Goal: Information Seeking & Learning: Understand process/instructions

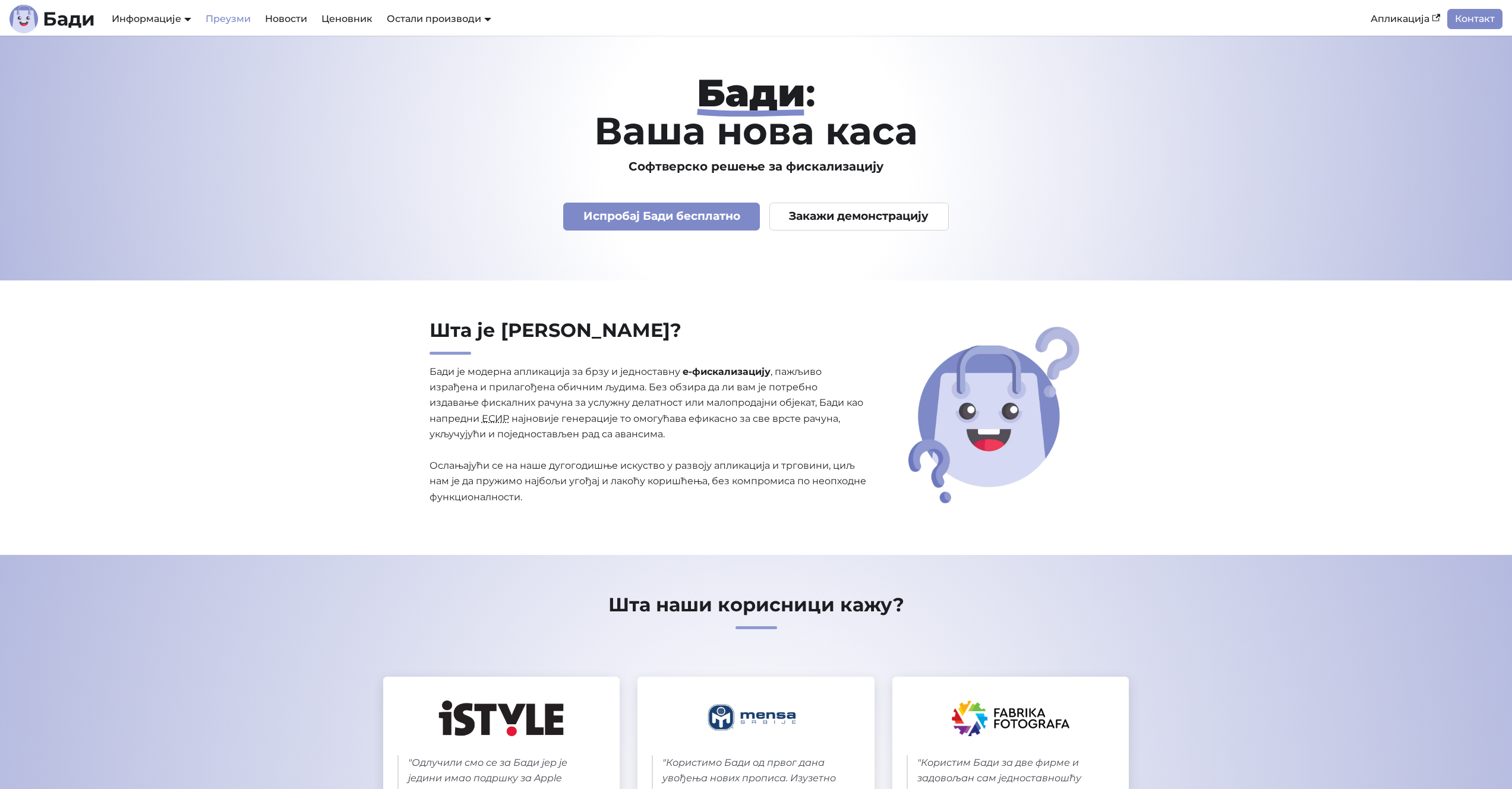
click at [230, 21] on link "Преузми" at bounding box center [228, 19] width 59 height 21
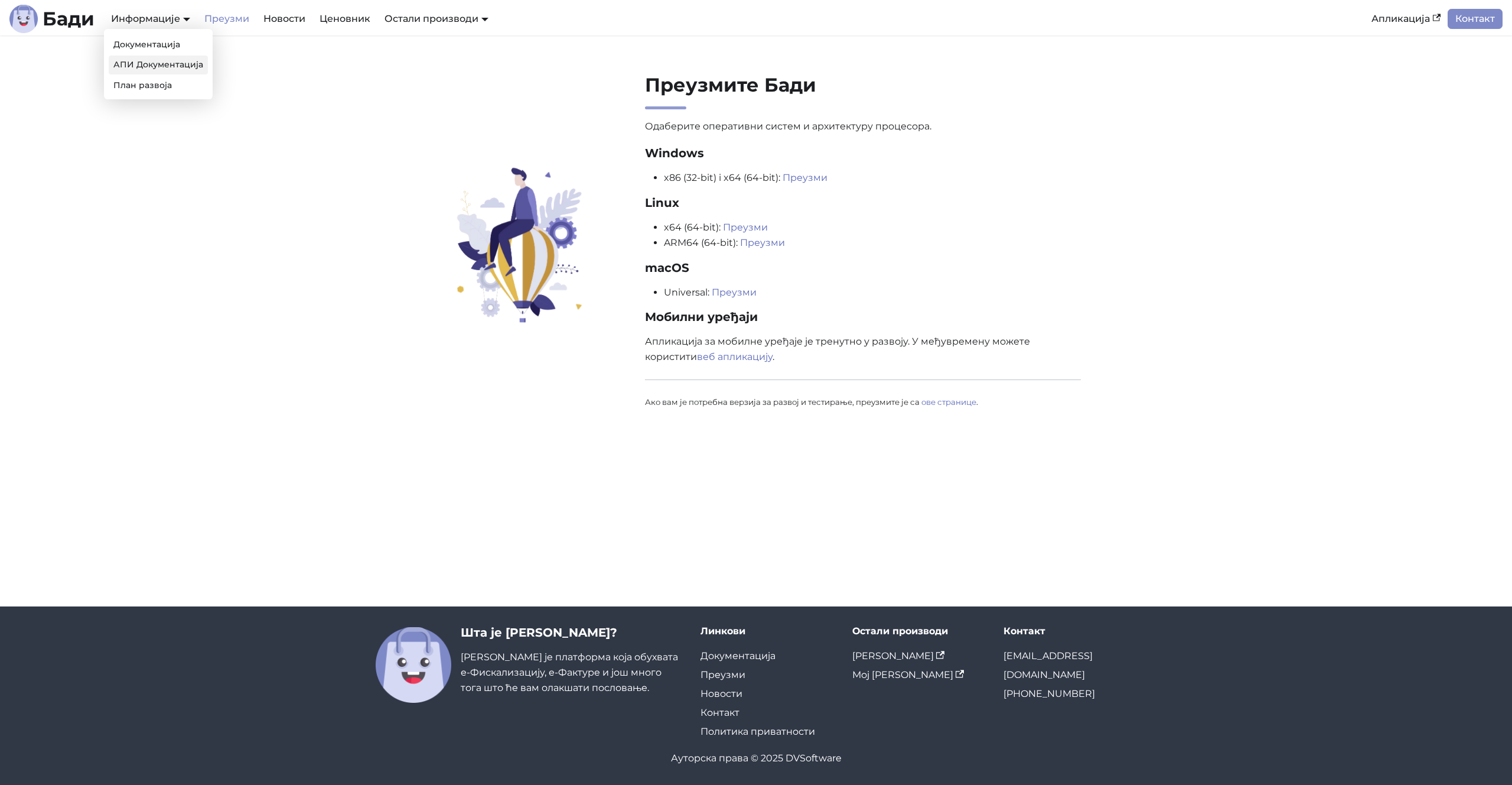
click at [157, 65] on link "АПИ Документација" at bounding box center [158, 65] width 100 height 19
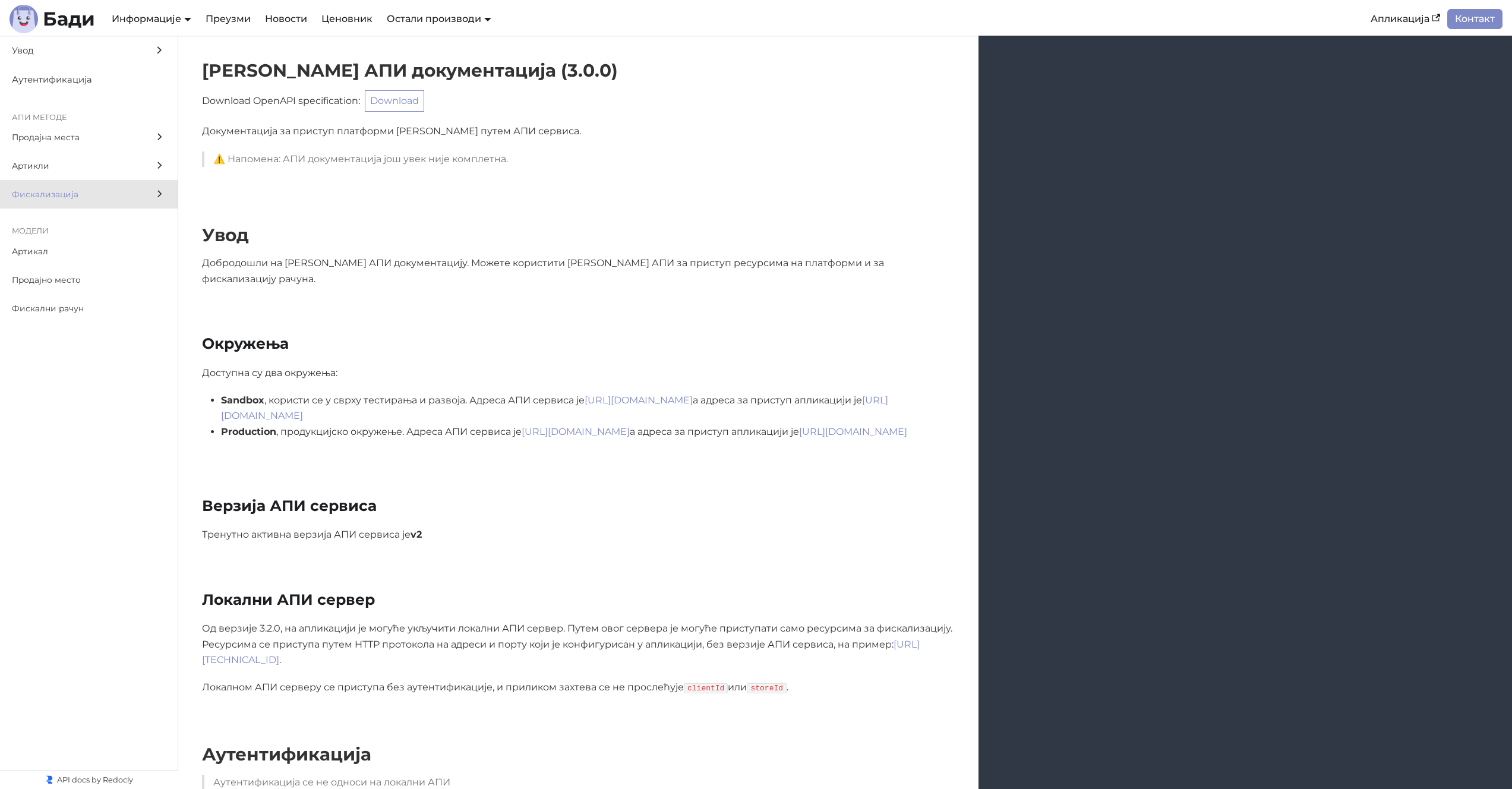
click at [131, 203] on label "Фискализација" at bounding box center [89, 193] width 178 height 28
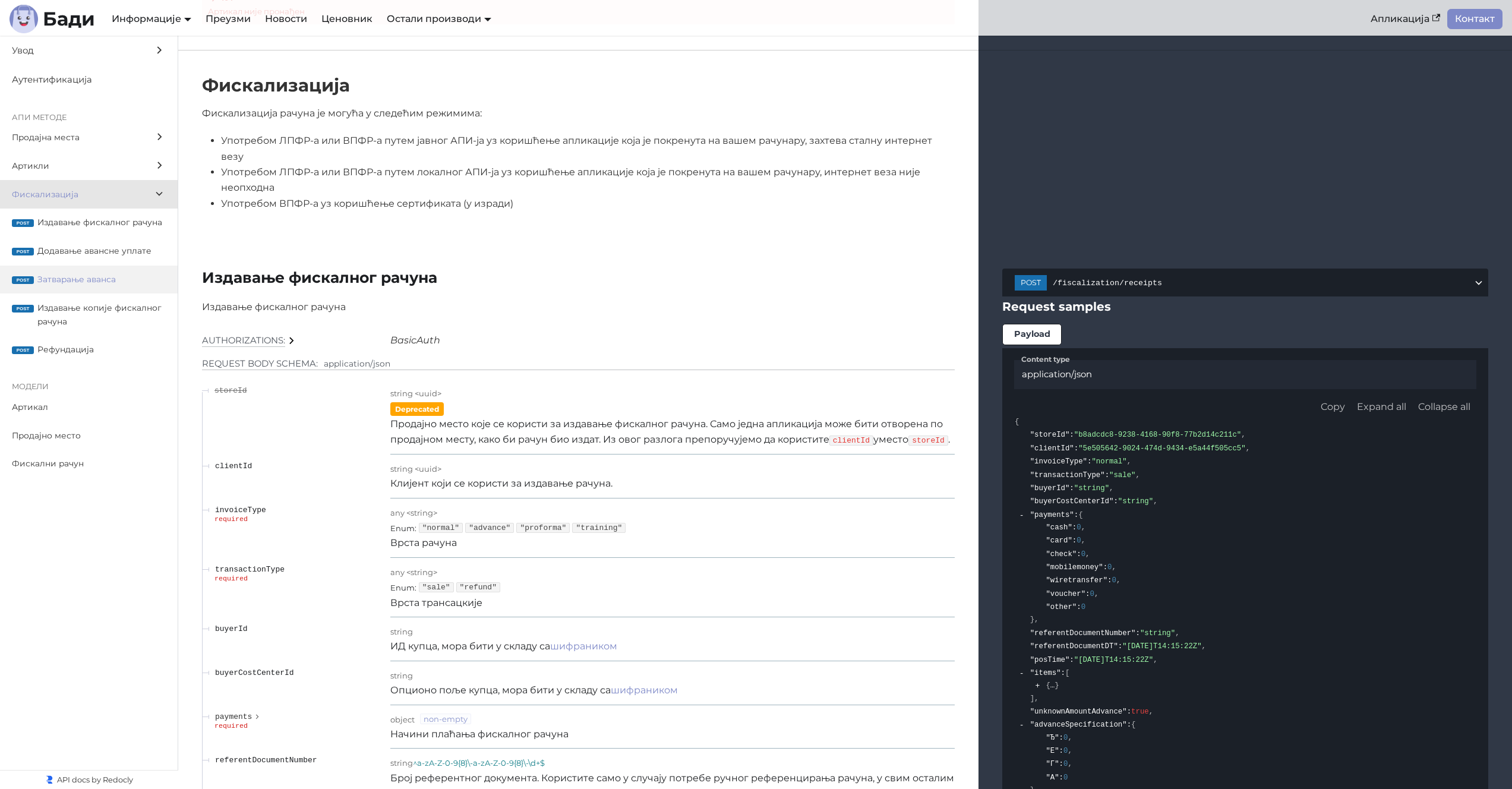
click at [114, 281] on span "Затварање аванса" at bounding box center [102, 280] width 128 height 14
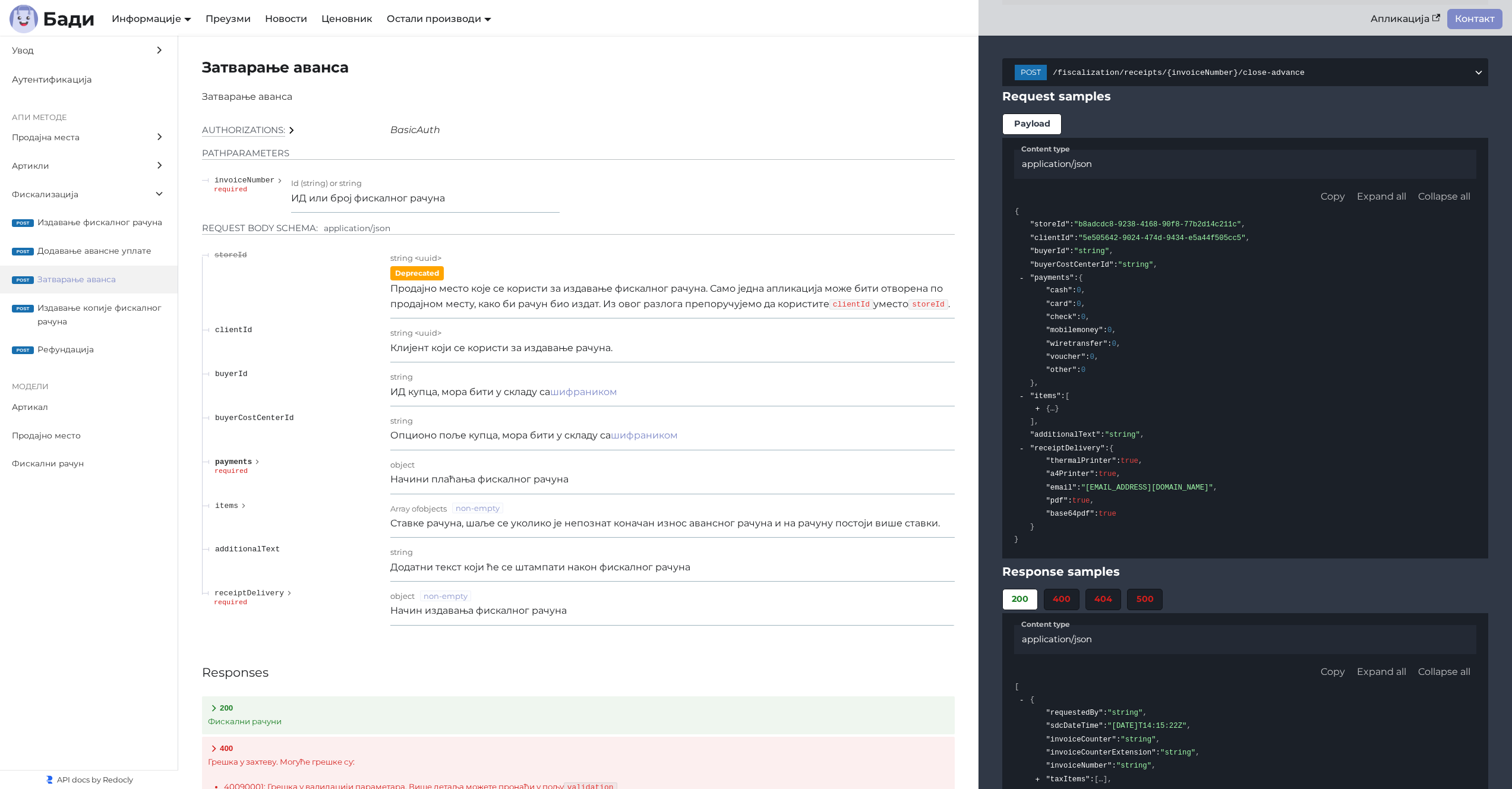
click at [259, 467] on icon "expand payments" at bounding box center [258, 461] width 9 height 10
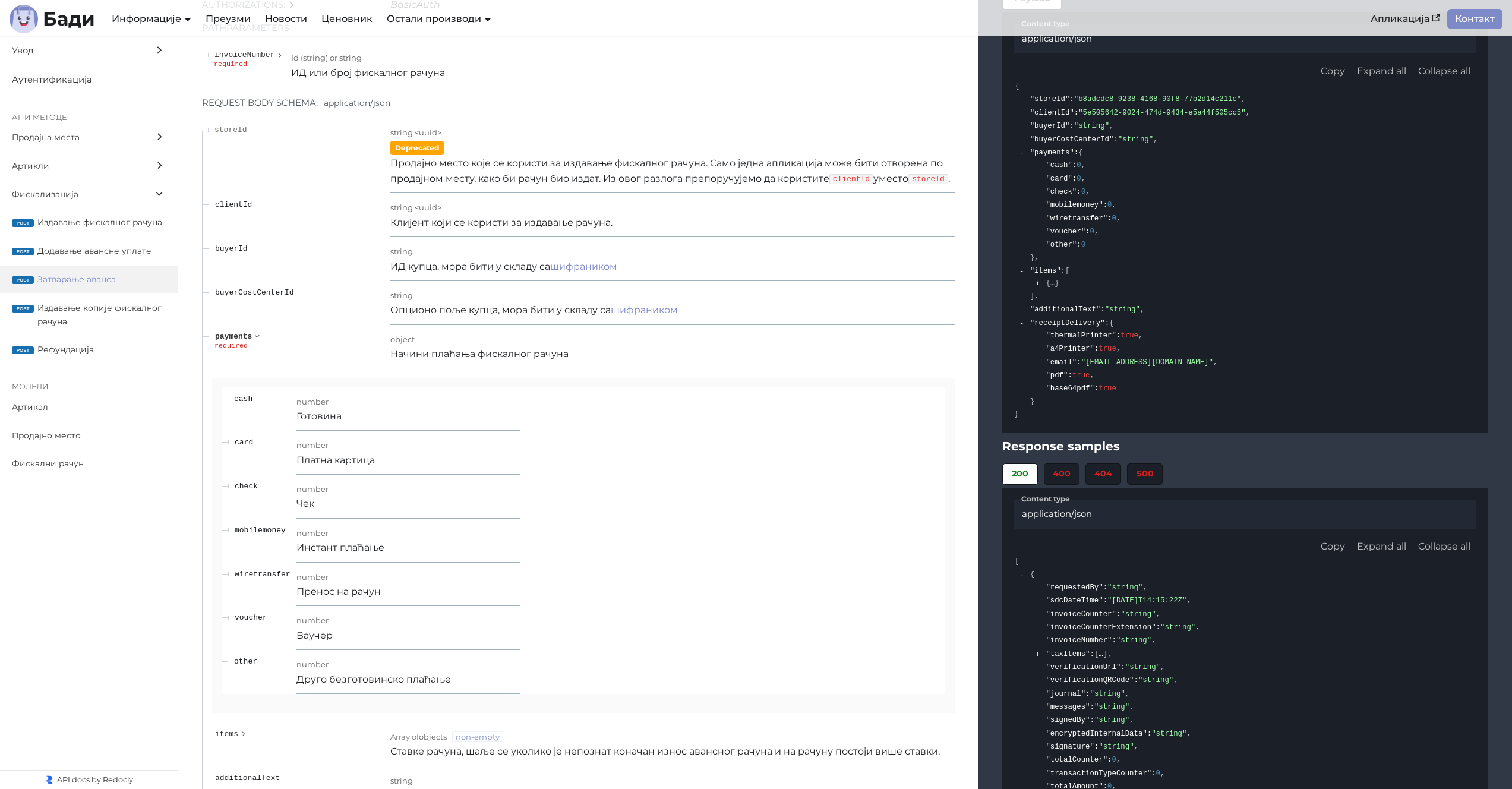
scroll to position [12471, 0]
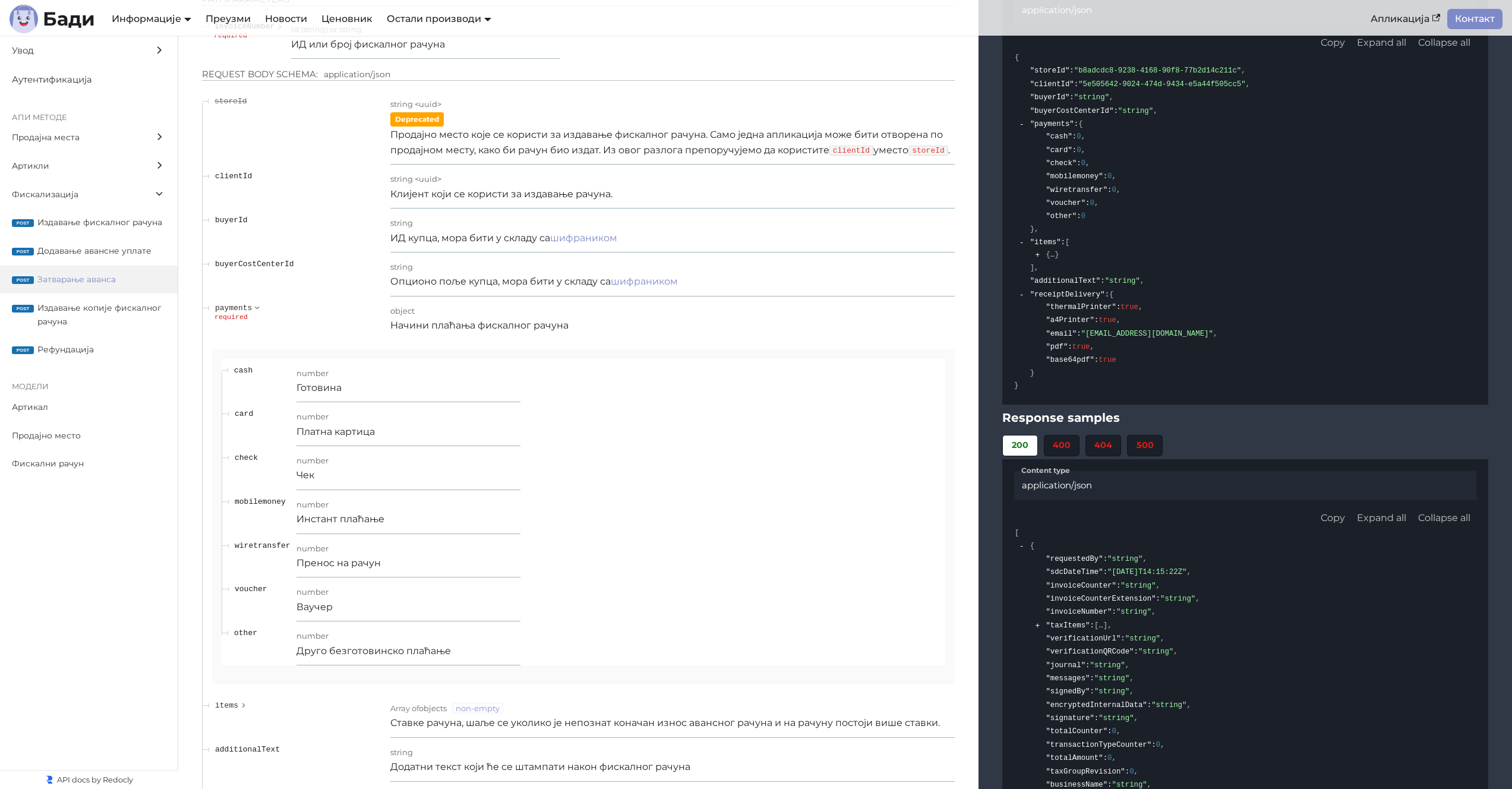
click at [487, 380] on div "number" at bounding box center [408, 372] width 224 height 15
